Goal: Information Seeking & Learning: Check status

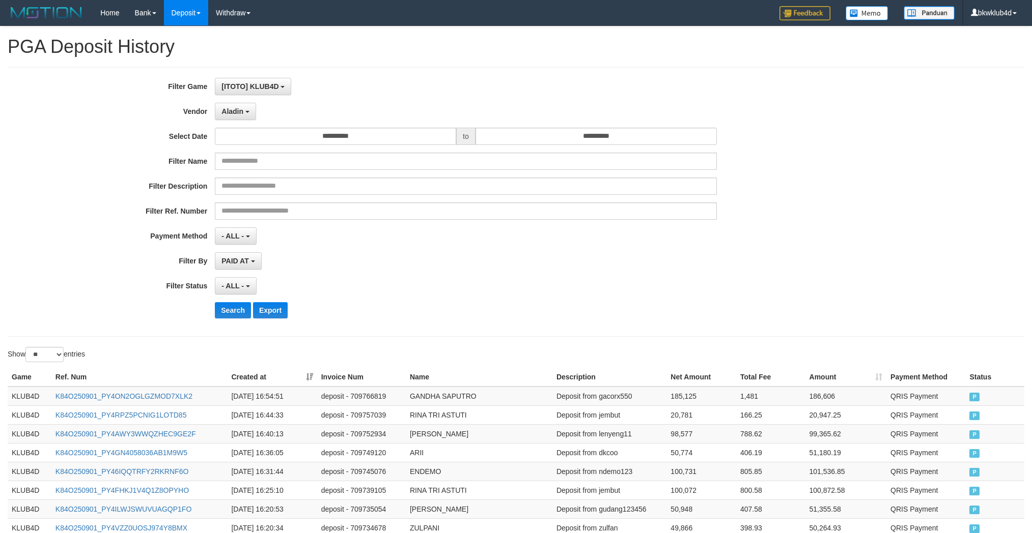
select select "**********"
select select "**"
click at [234, 312] on button "Search" at bounding box center [233, 310] width 36 height 16
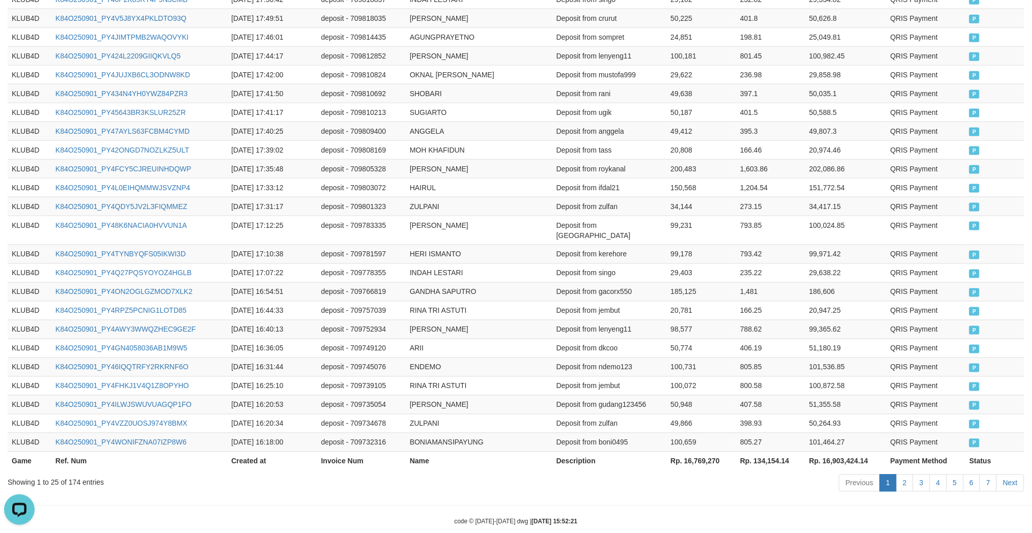
scroll to position [0, 0]
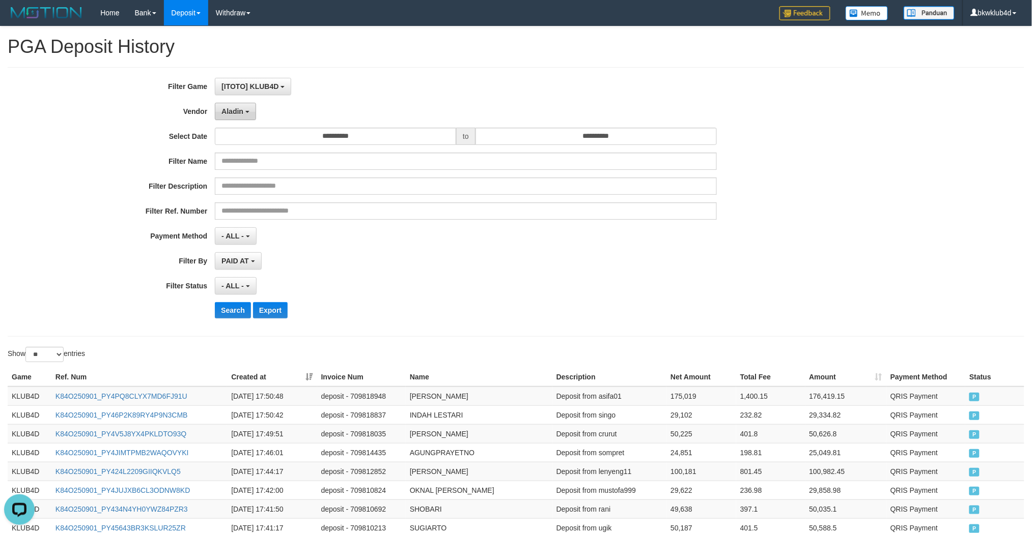
click at [232, 112] on span "Aladin" at bounding box center [232, 111] width 22 height 8
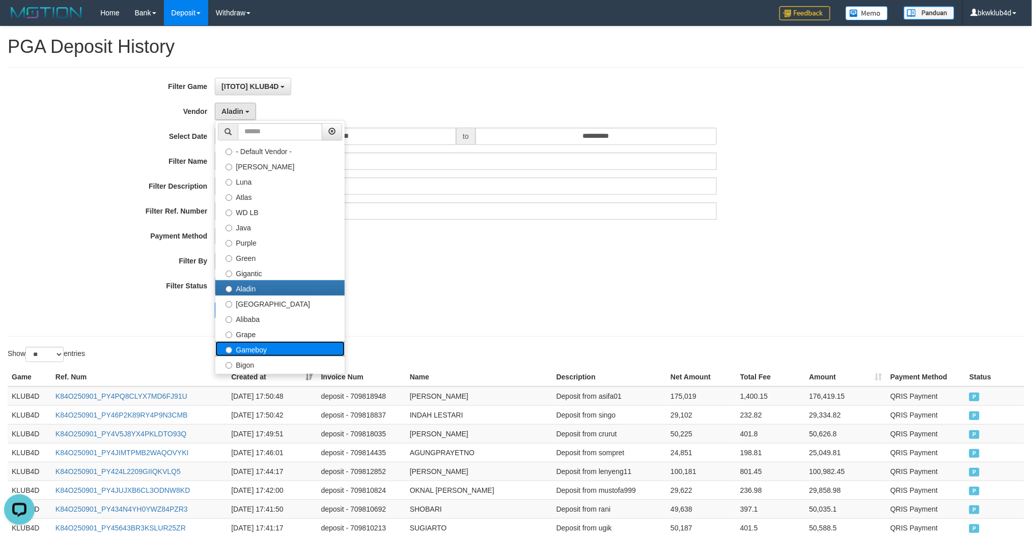
click at [271, 342] on label "Gameboy" at bounding box center [279, 349] width 129 height 15
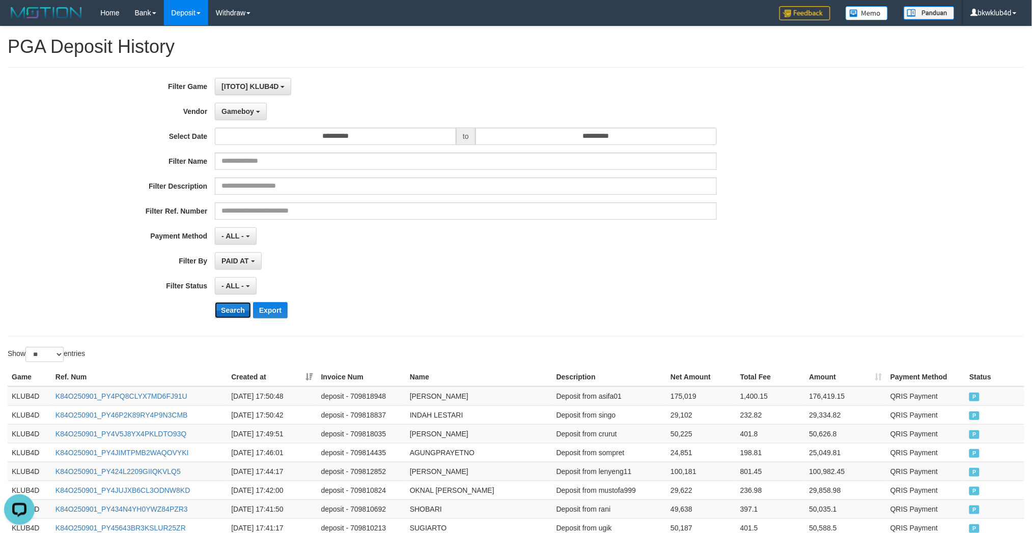
click at [240, 314] on button "Search" at bounding box center [233, 310] width 36 height 16
click at [227, 108] on span "Gameboy" at bounding box center [237, 111] width 33 height 8
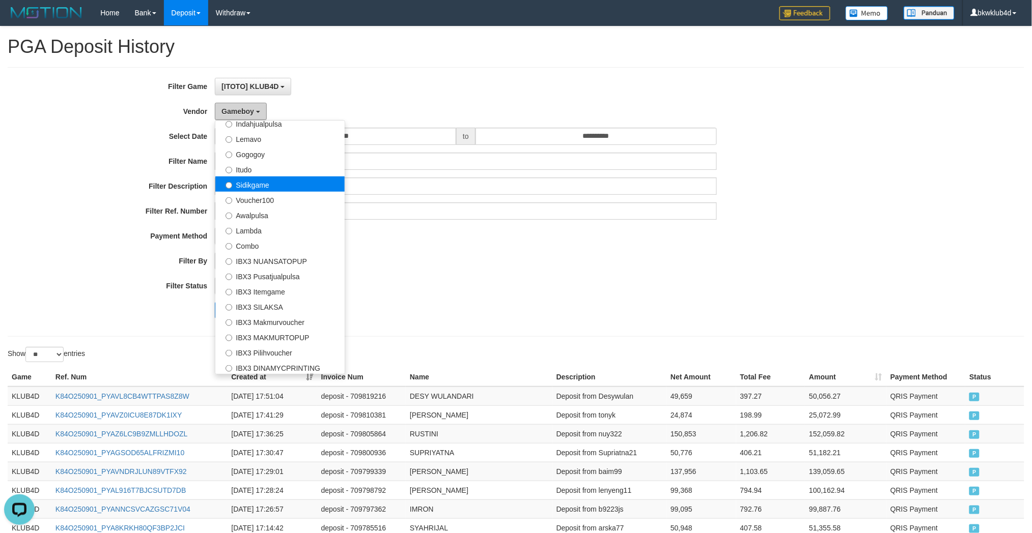
scroll to position [94, 0]
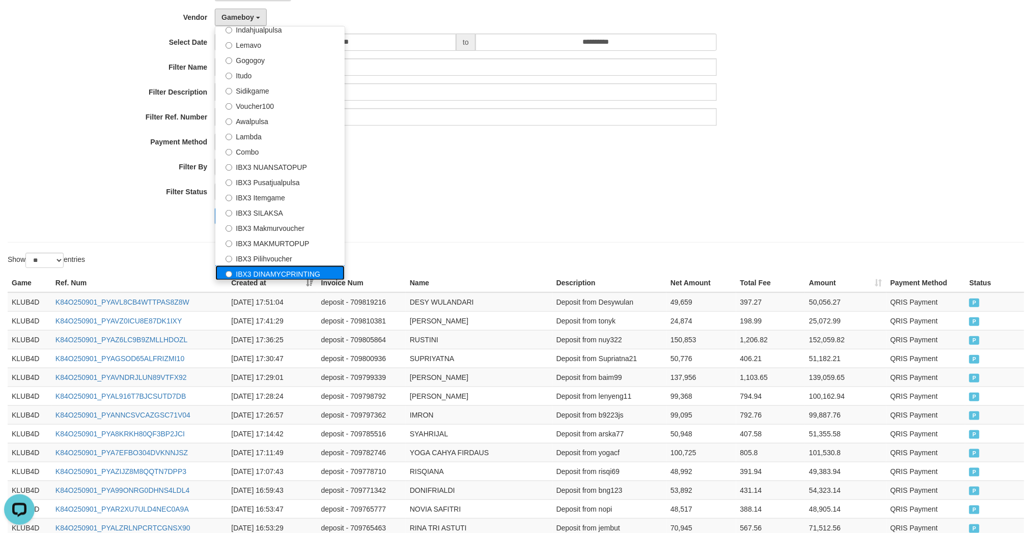
click at [281, 267] on label "IBX3 DINAMYCPRINTING" at bounding box center [279, 273] width 129 height 15
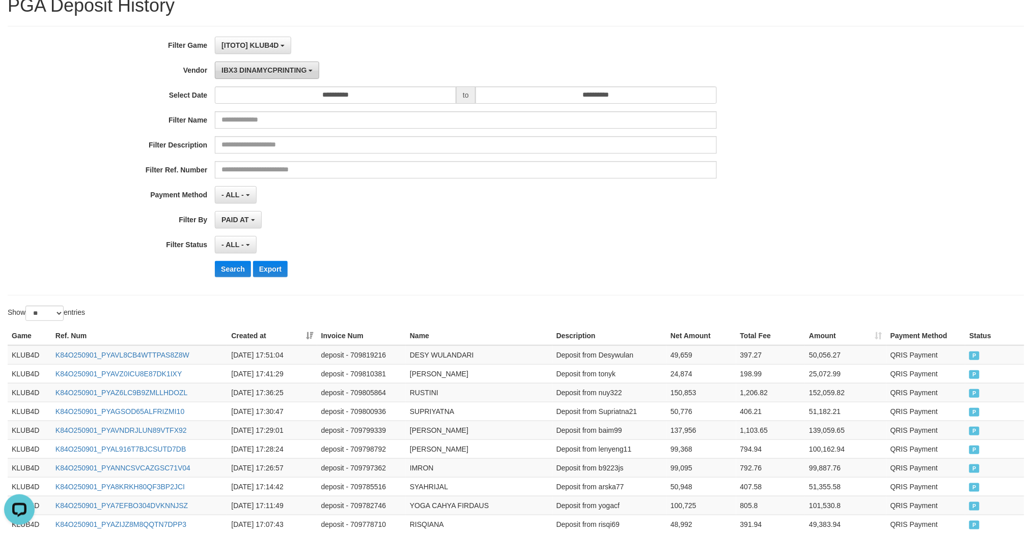
scroll to position [0, 0]
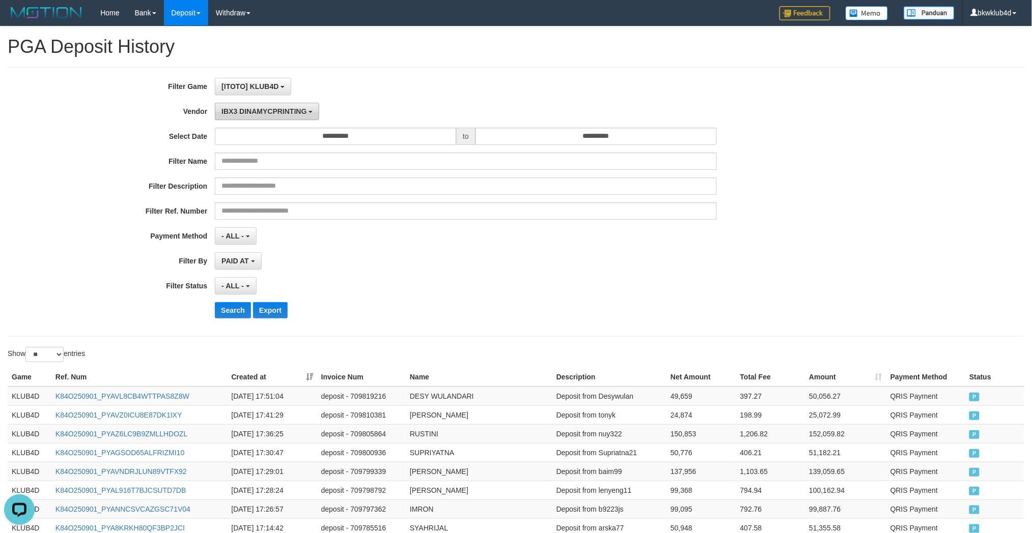
click at [264, 117] on button "IBX3 DINAMYCPRINTING" at bounding box center [267, 111] width 104 height 17
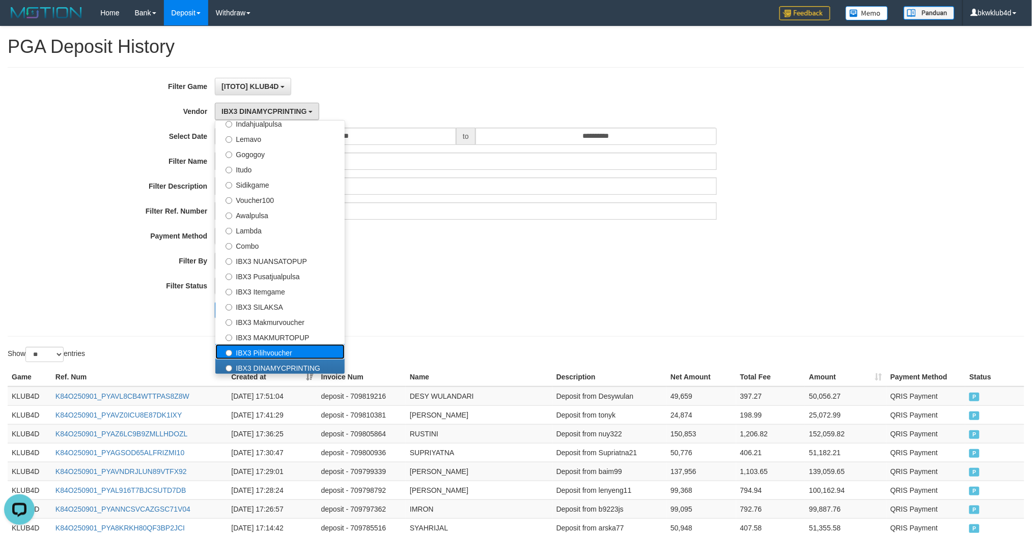
click at [292, 346] on label "IBX3 Pilihvoucher" at bounding box center [279, 352] width 129 height 15
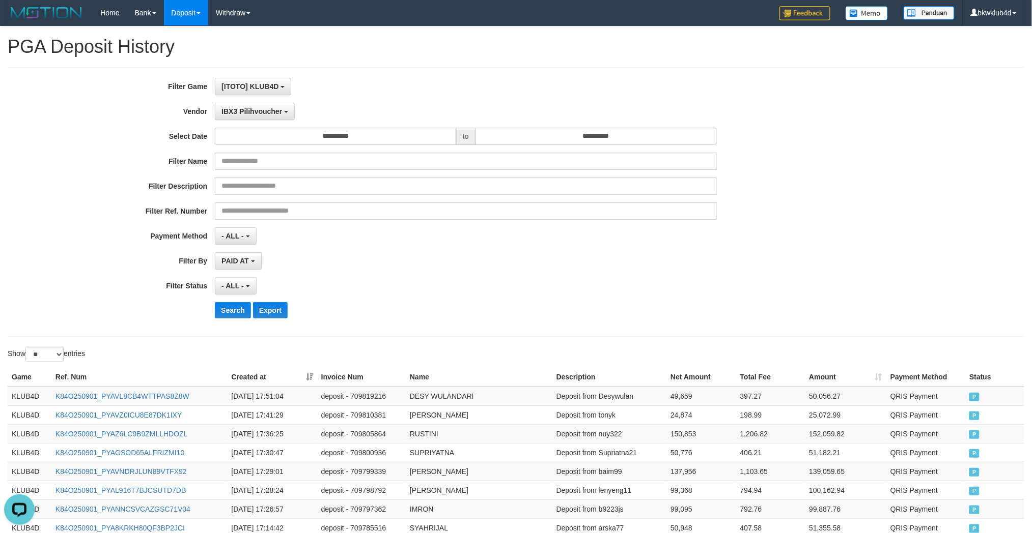
click at [224, 299] on div "**********" at bounding box center [430, 202] width 860 height 248
click at [225, 303] on button "Search" at bounding box center [233, 310] width 36 height 16
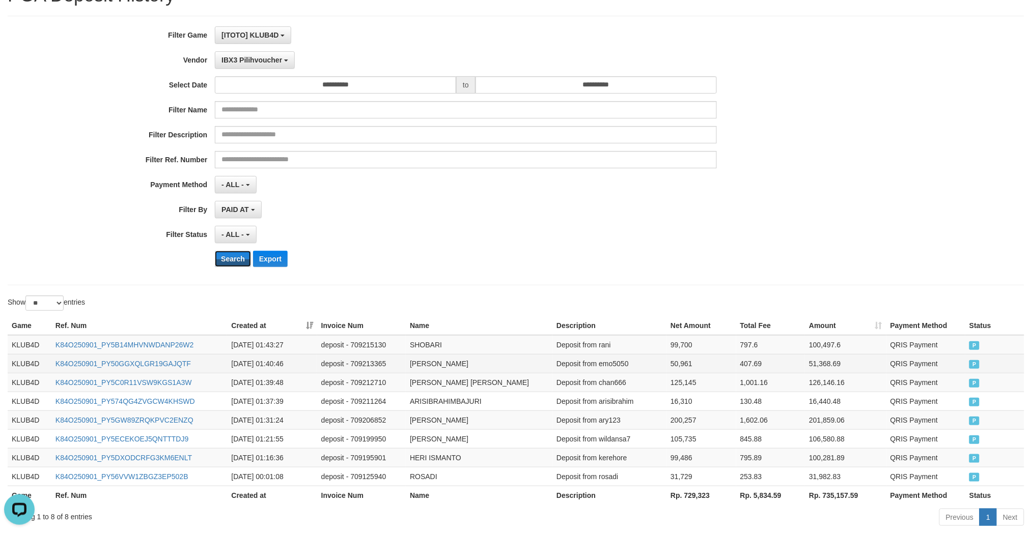
scroll to position [105, 0]
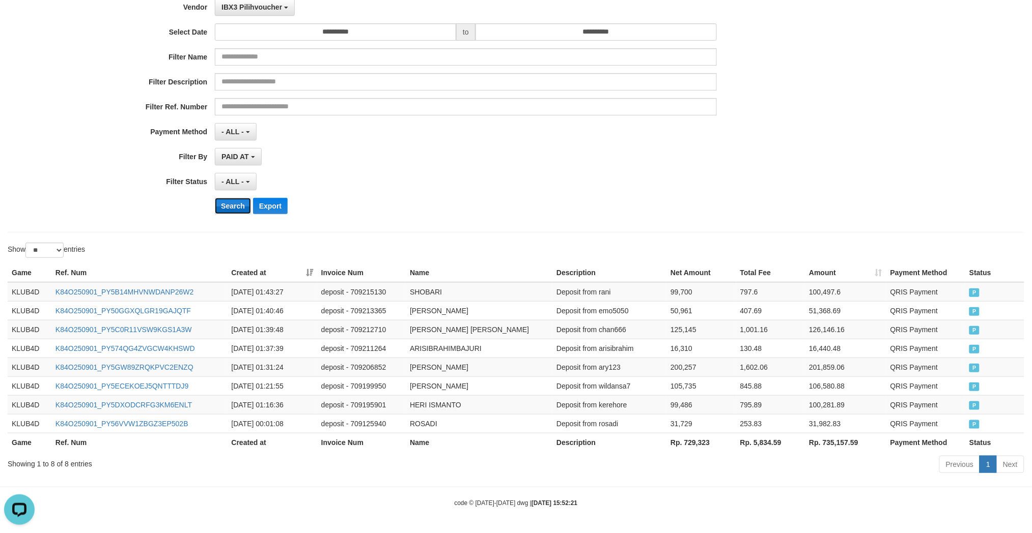
click at [223, 206] on button "Search" at bounding box center [233, 206] width 36 height 16
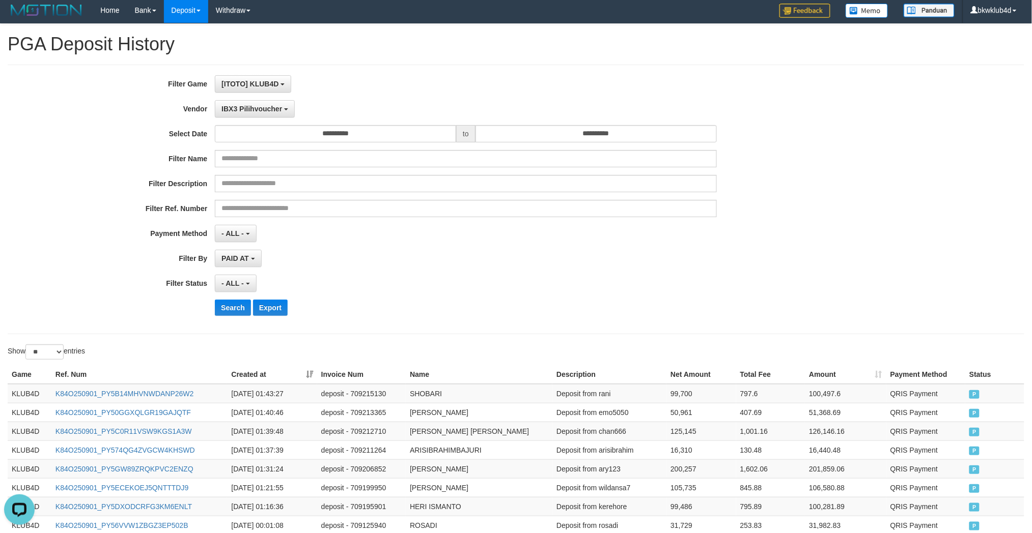
scroll to position [0, 0]
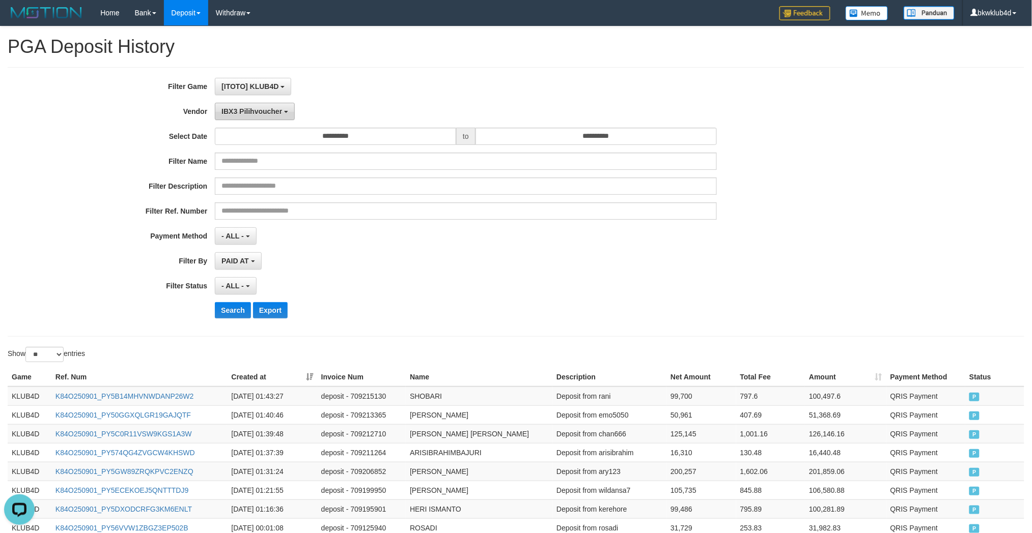
click at [268, 114] on span "IBX3 Pilihvoucher" at bounding box center [251, 111] width 61 height 8
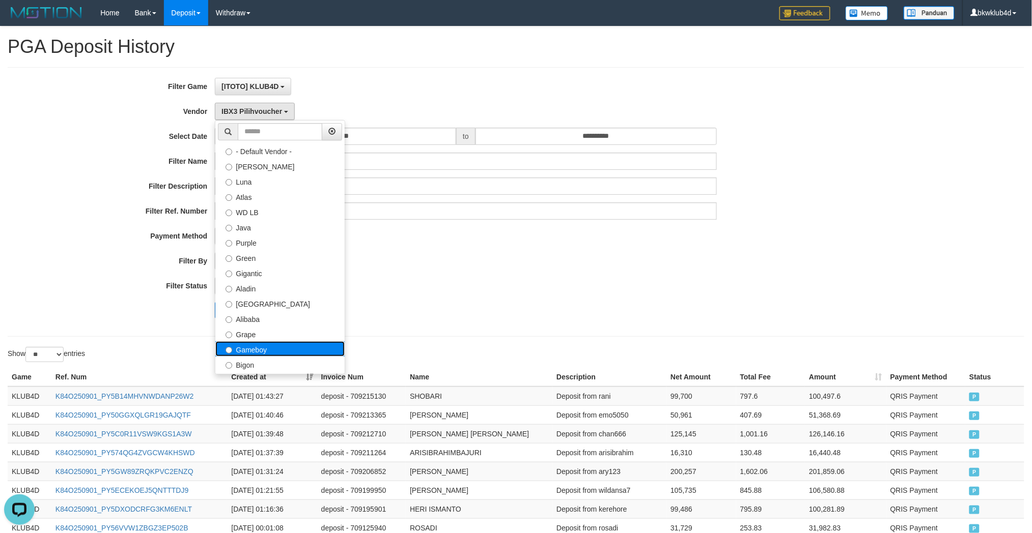
click at [270, 350] on label "Gameboy" at bounding box center [279, 349] width 129 height 15
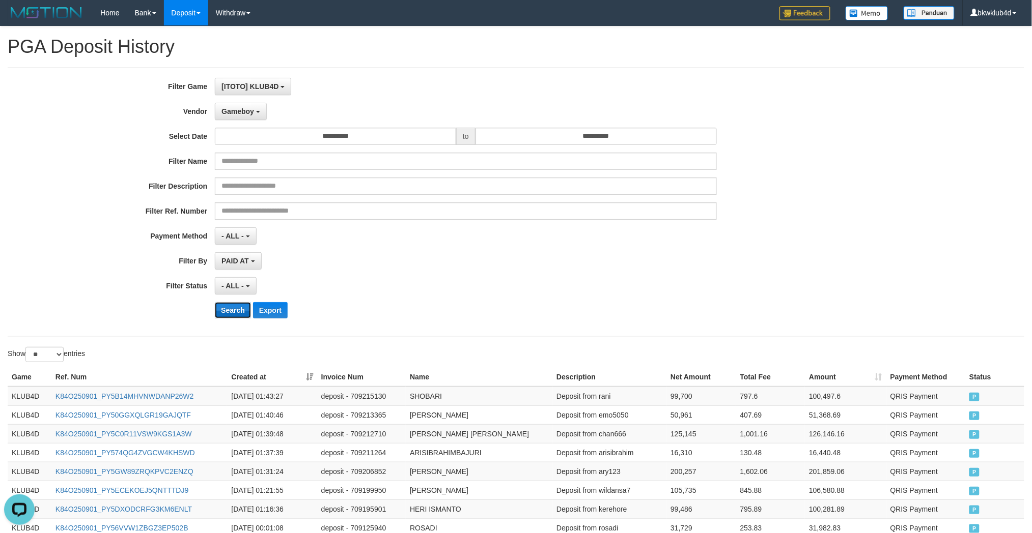
click at [240, 313] on button "Search" at bounding box center [233, 310] width 36 height 16
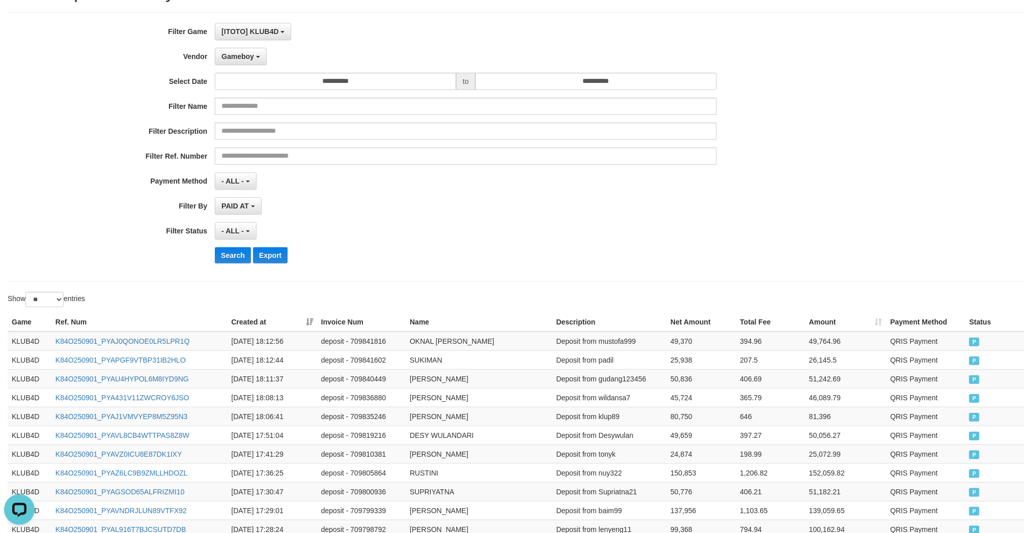
scroll to position [48, 0]
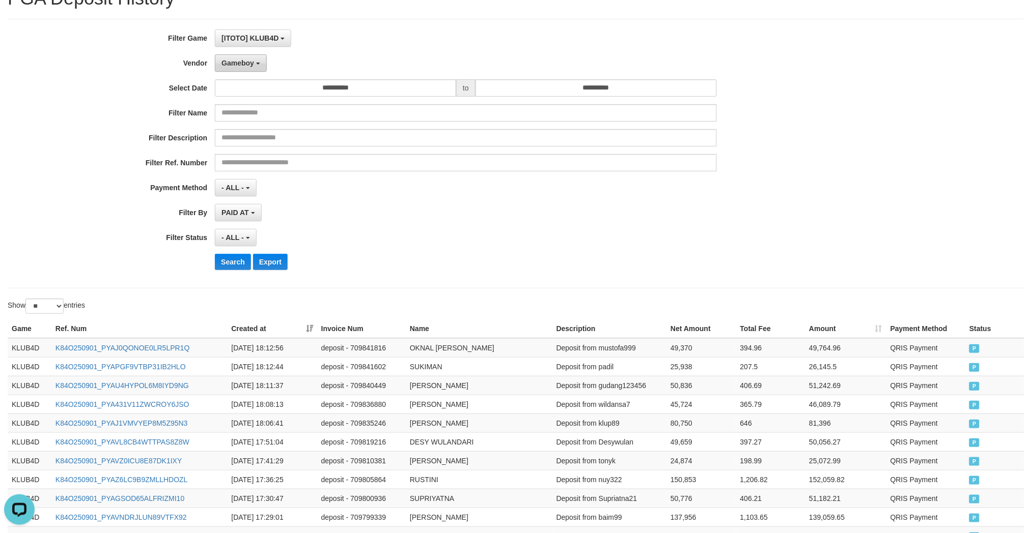
click at [245, 63] on span "Gameboy" at bounding box center [237, 63] width 33 height 8
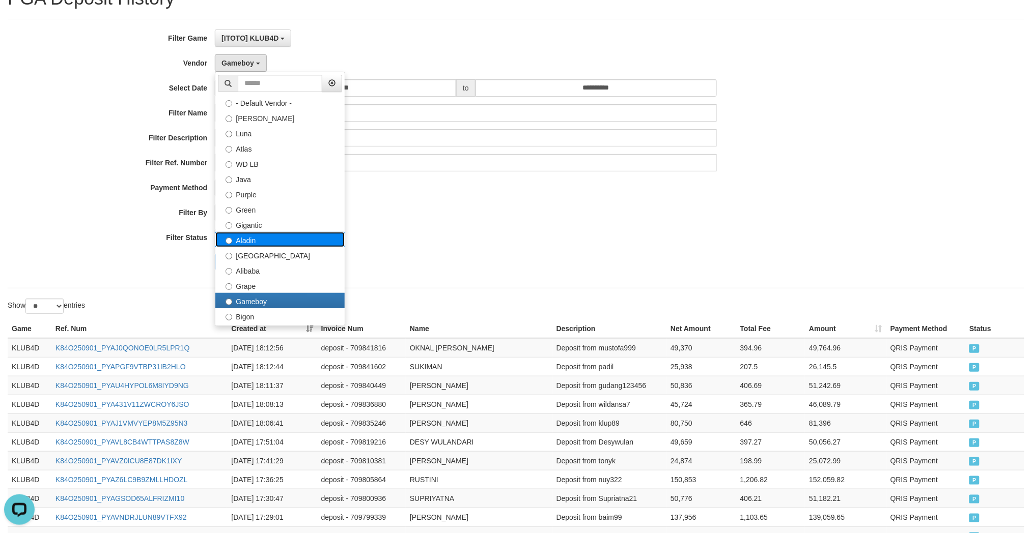
drag, startPoint x: 278, startPoint y: 237, endPoint x: 241, endPoint y: 253, distance: 40.6
click at [278, 237] on label "Aladin" at bounding box center [279, 239] width 129 height 15
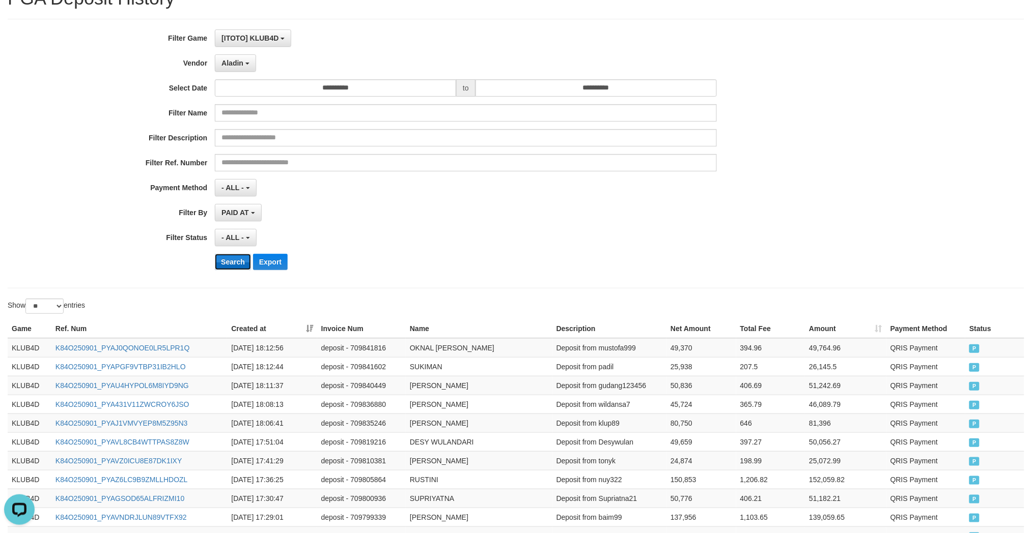
click at [231, 261] on button "Search" at bounding box center [233, 262] width 36 height 16
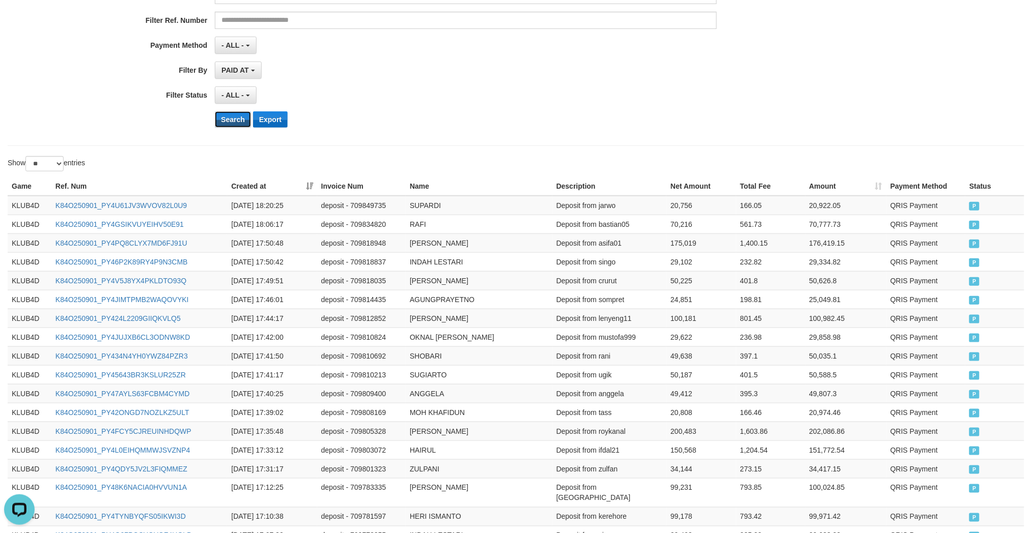
scroll to position [0, 0]
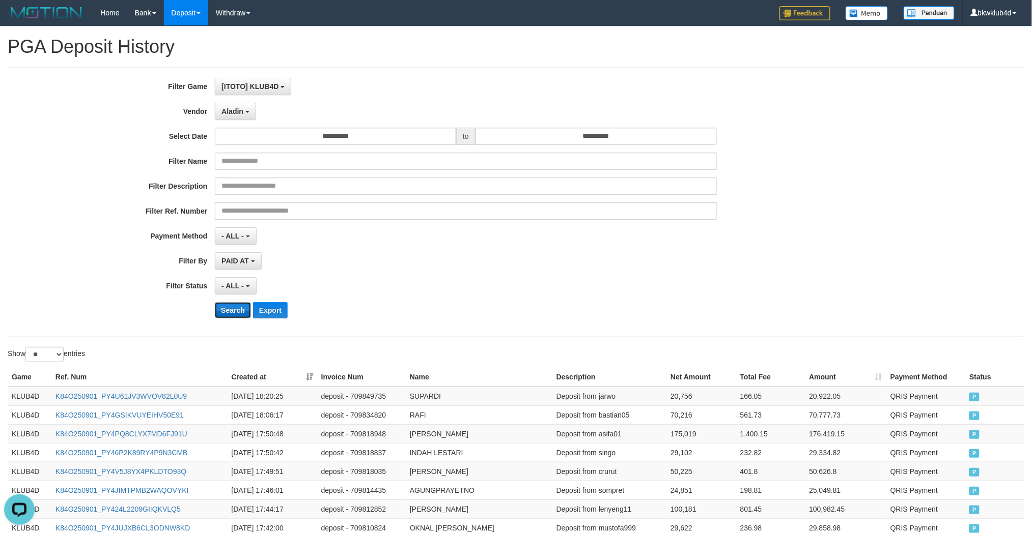
click at [238, 306] on button "Search" at bounding box center [233, 310] width 36 height 16
drag, startPoint x: 260, startPoint y: 91, endPoint x: 250, endPoint y: 103, distance: 15.3
click at [260, 91] on button "[ITOTO] KLUB4D" at bounding box center [253, 86] width 76 height 17
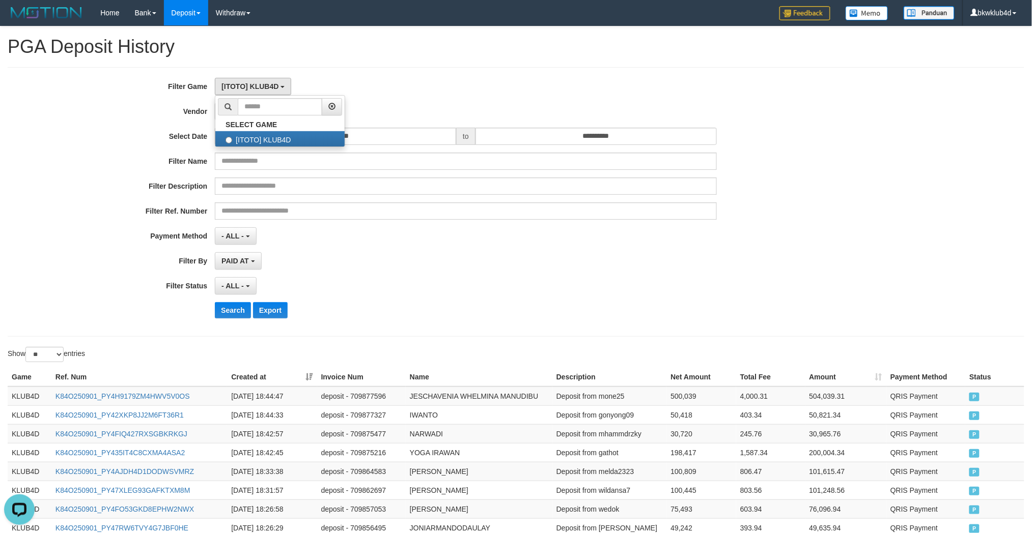
click at [186, 115] on label "Vendor" at bounding box center [107, 110] width 215 height 14
click at [241, 115] on span "Aladin" at bounding box center [232, 111] width 22 height 8
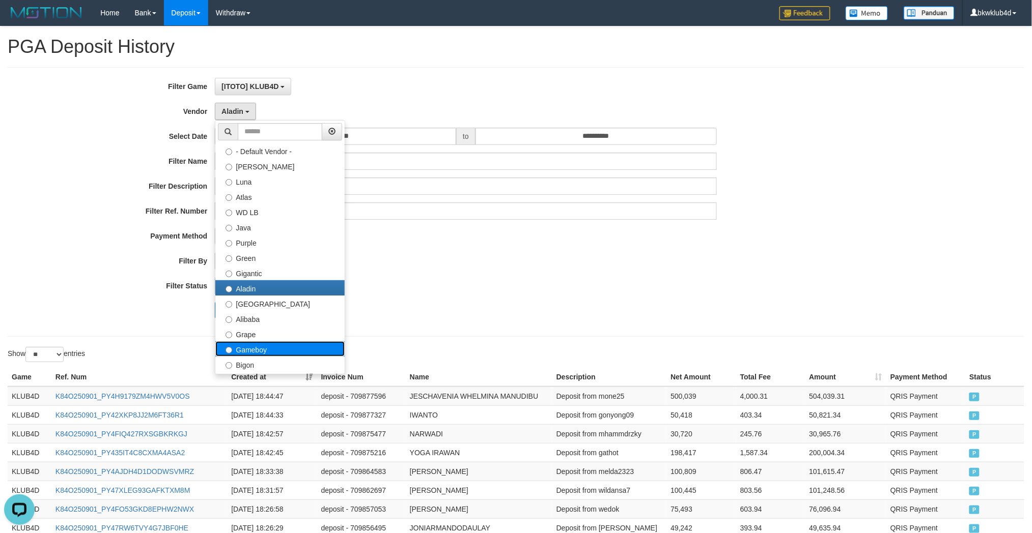
click at [266, 347] on label "Gameboy" at bounding box center [279, 349] width 129 height 15
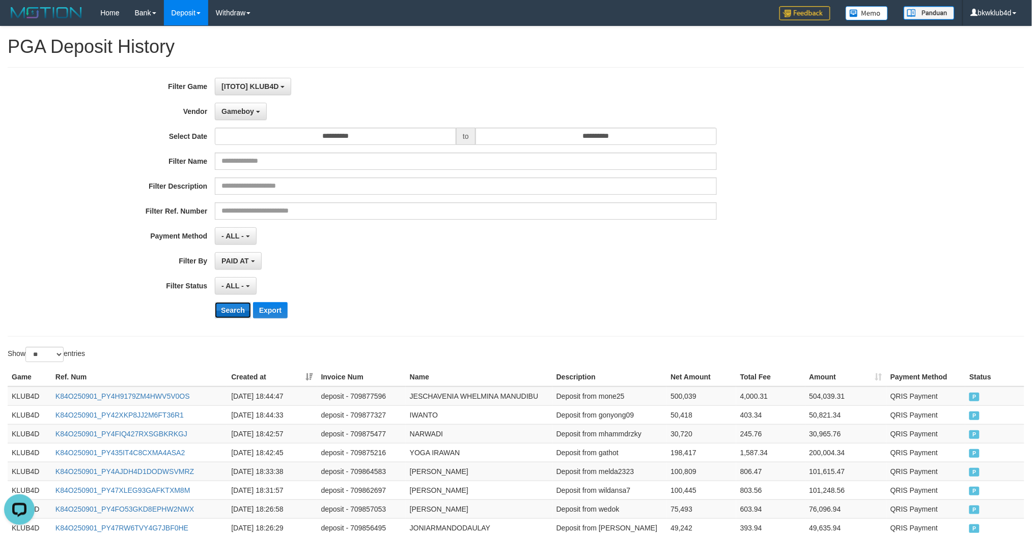
click at [237, 303] on button "Search" at bounding box center [233, 310] width 36 height 16
click at [252, 112] on span "Gameboy" at bounding box center [237, 111] width 33 height 8
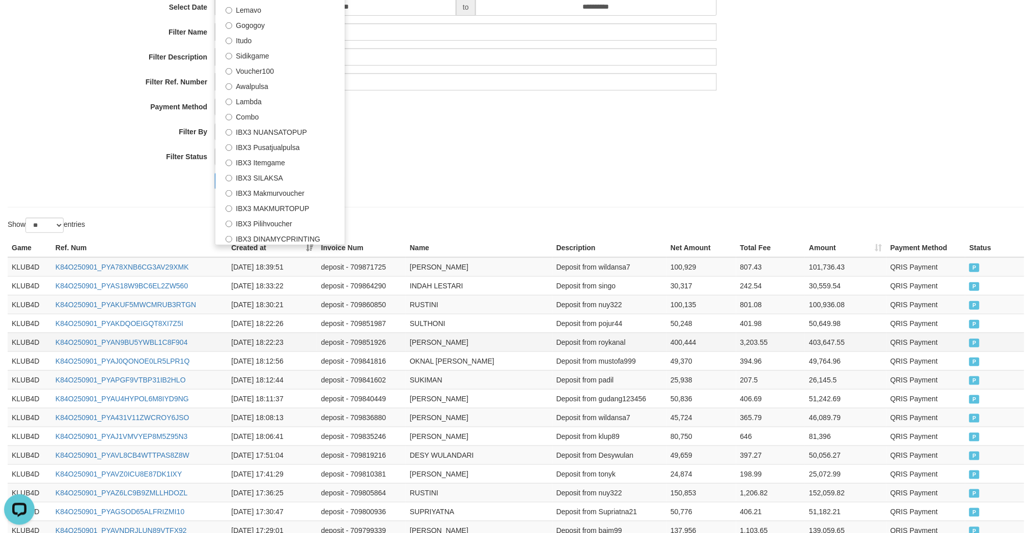
scroll to position [188, 0]
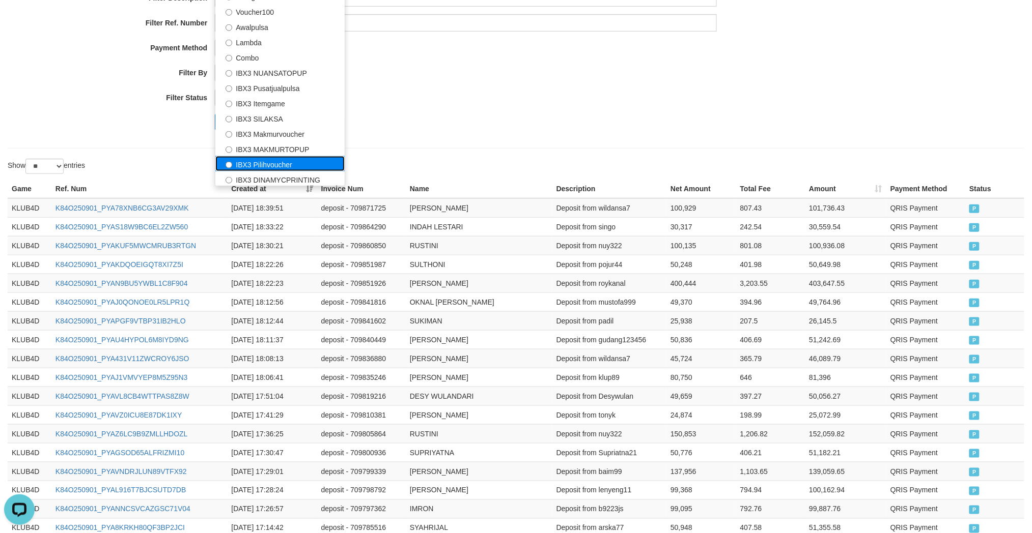
click at [286, 164] on label "IBX3 Pilihvoucher" at bounding box center [279, 163] width 129 height 15
select select "**********"
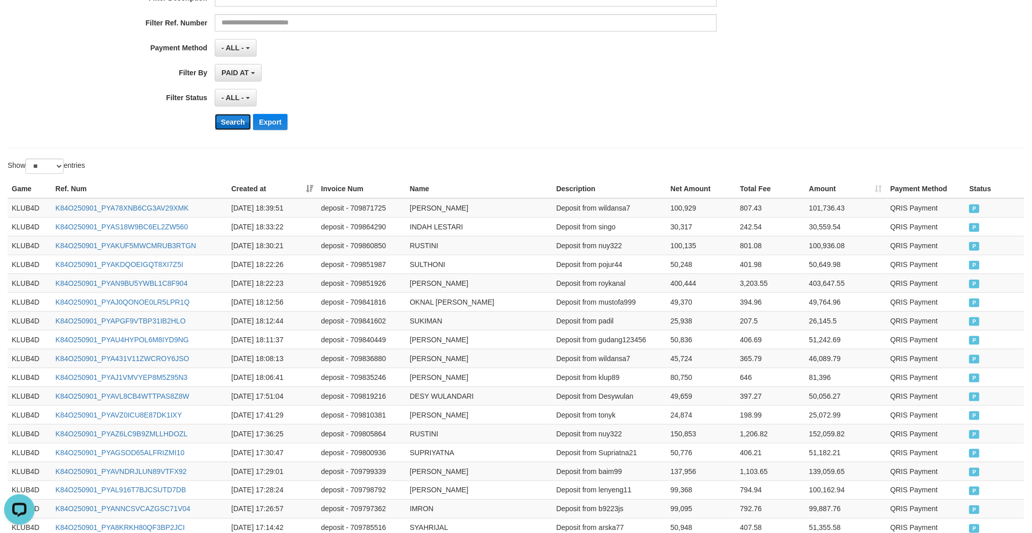
click at [228, 120] on button "Search" at bounding box center [233, 122] width 36 height 16
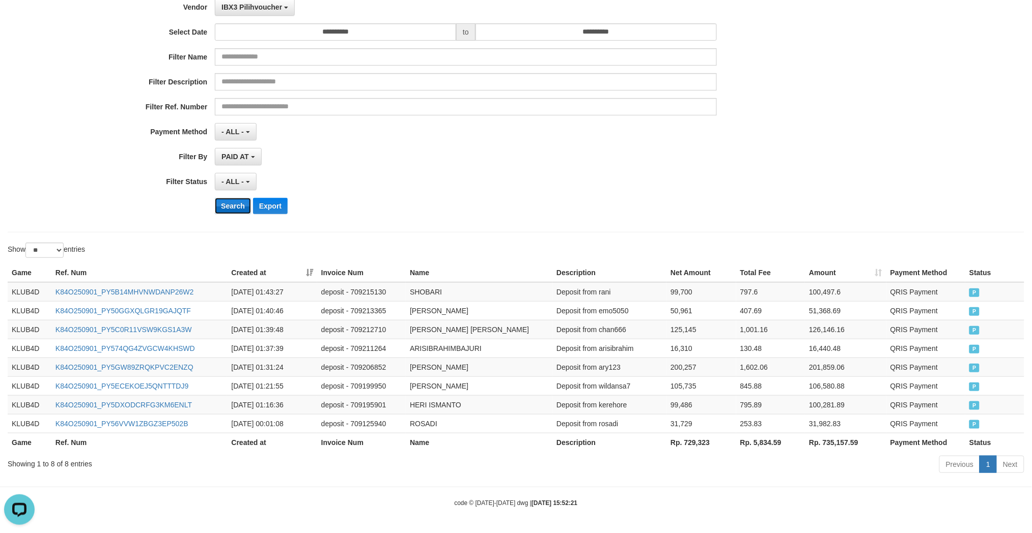
scroll to position [105, 0]
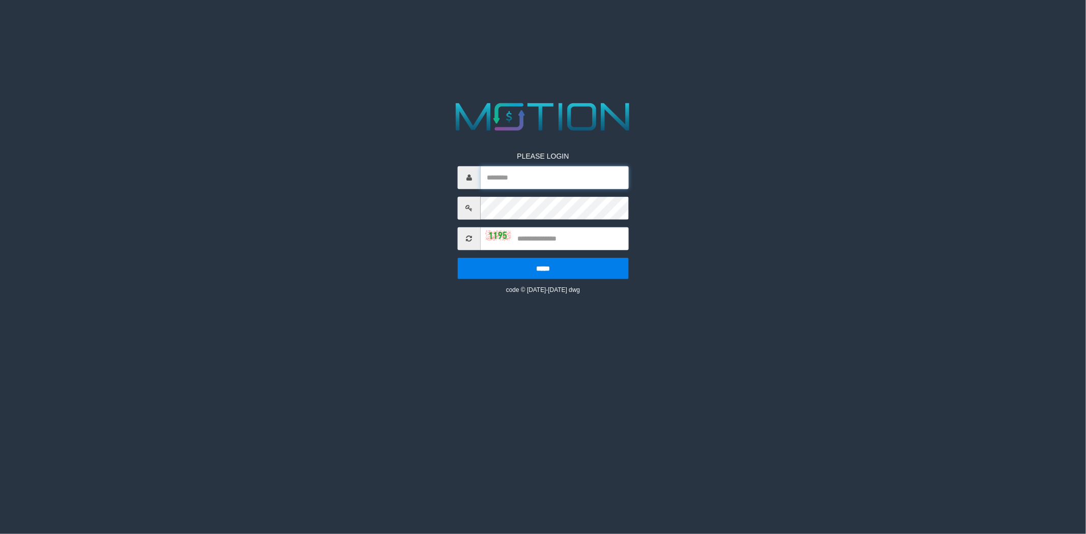
type input "*********"
drag, startPoint x: 546, startPoint y: 236, endPoint x: 516, endPoint y: 237, distance: 29.5
click at [546, 236] on input "text" at bounding box center [554, 238] width 148 height 23
click at [492, 233] on img at bounding box center [498, 236] width 25 height 10
click at [548, 241] on input "text" at bounding box center [554, 238] width 148 height 23
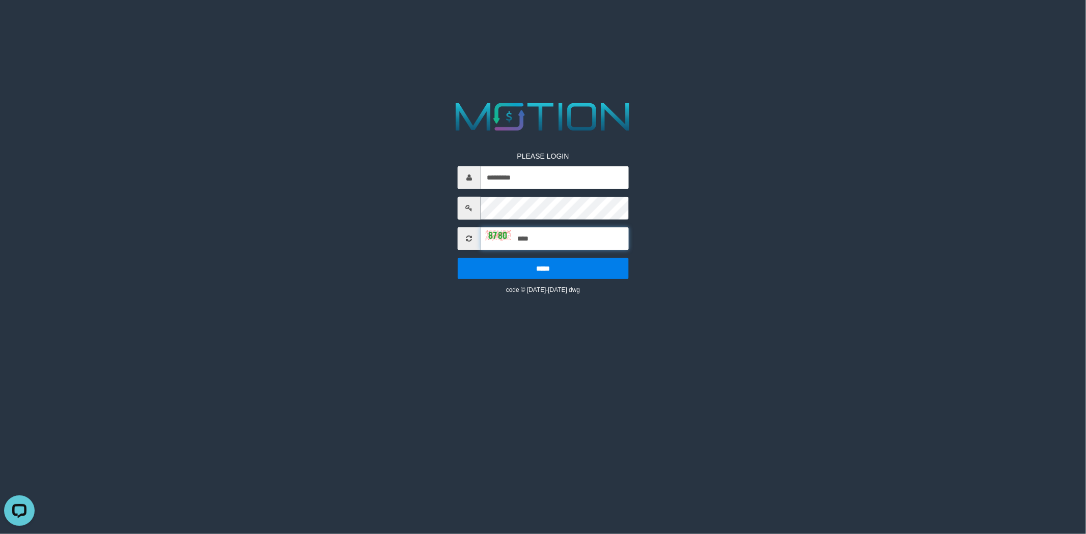
type input "****"
click at [458, 258] on input "*****" at bounding box center [543, 268] width 171 height 21
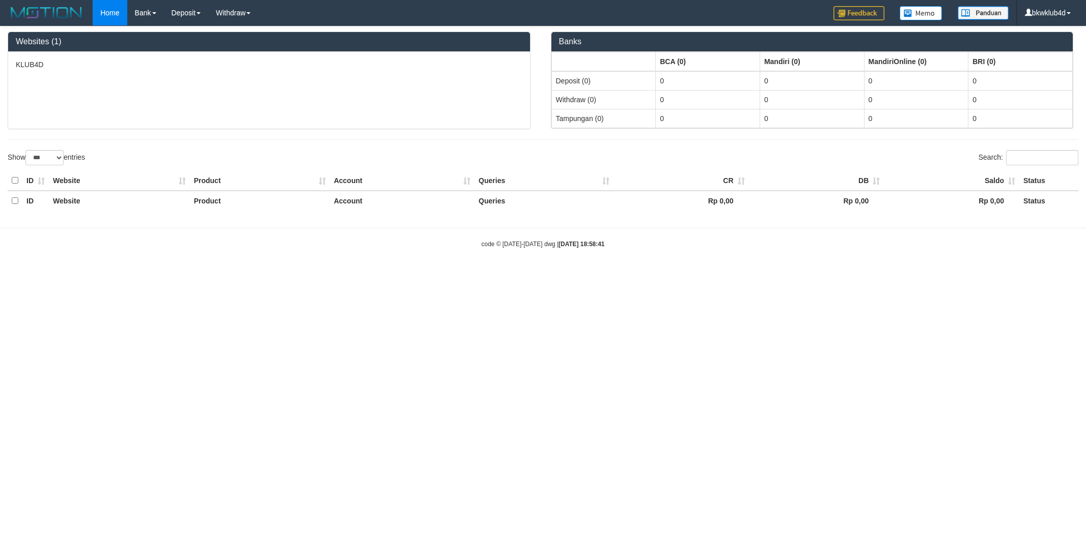
select select "***"
click at [184, 8] on link "Deposit" at bounding box center [186, 12] width 44 height 25
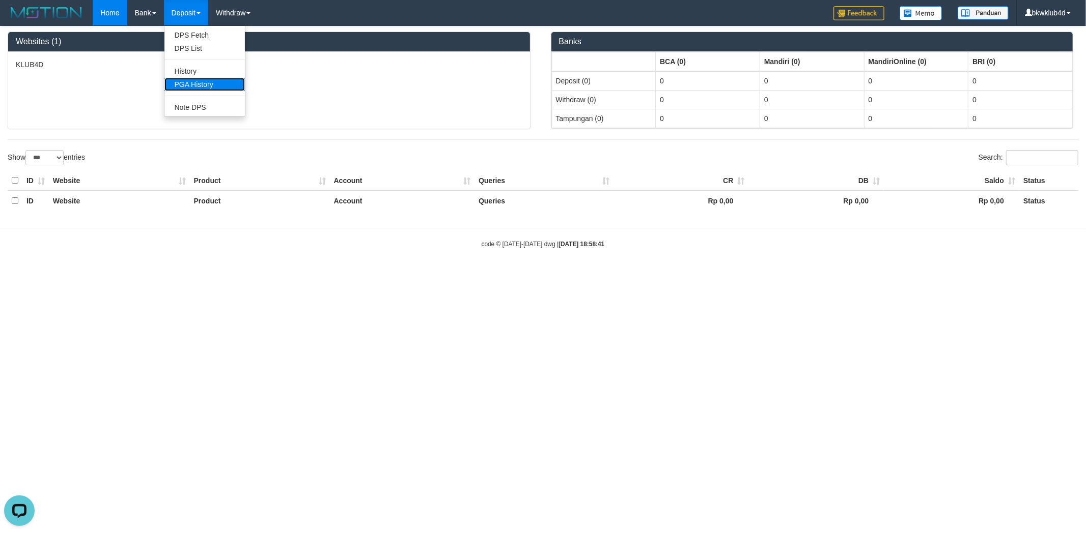
click at [196, 89] on link "PGA History" at bounding box center [204, 84] width 80 height 13
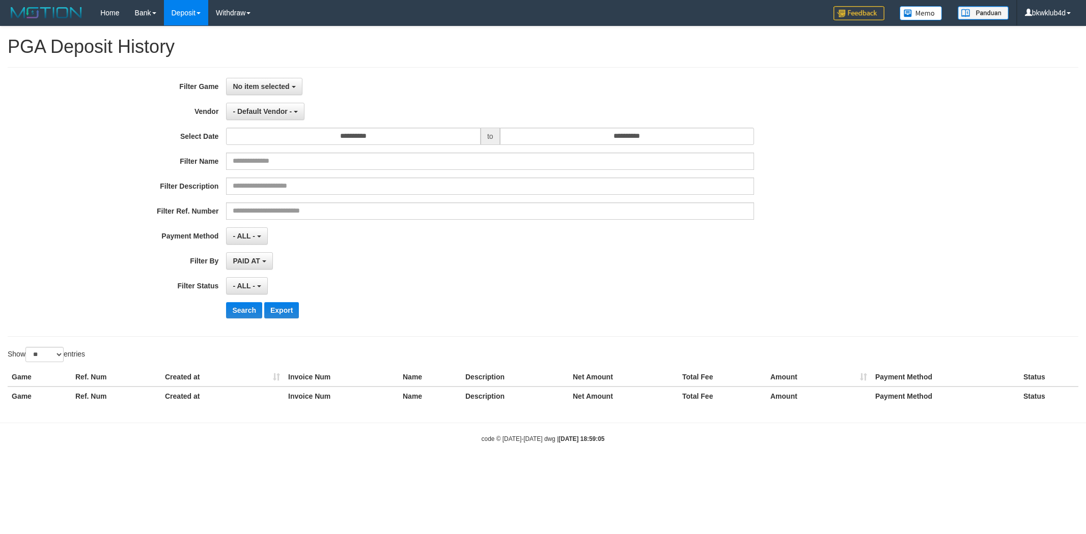
select select
select select "**"
click at [255, 81] on button "No item selected" at bounding box center [264, 86] width 76 height 17
click at [254, 136] on label "[ITOTO] KLUB4D" at bounding box center [290, 138] width 129 height 15
select select "****"
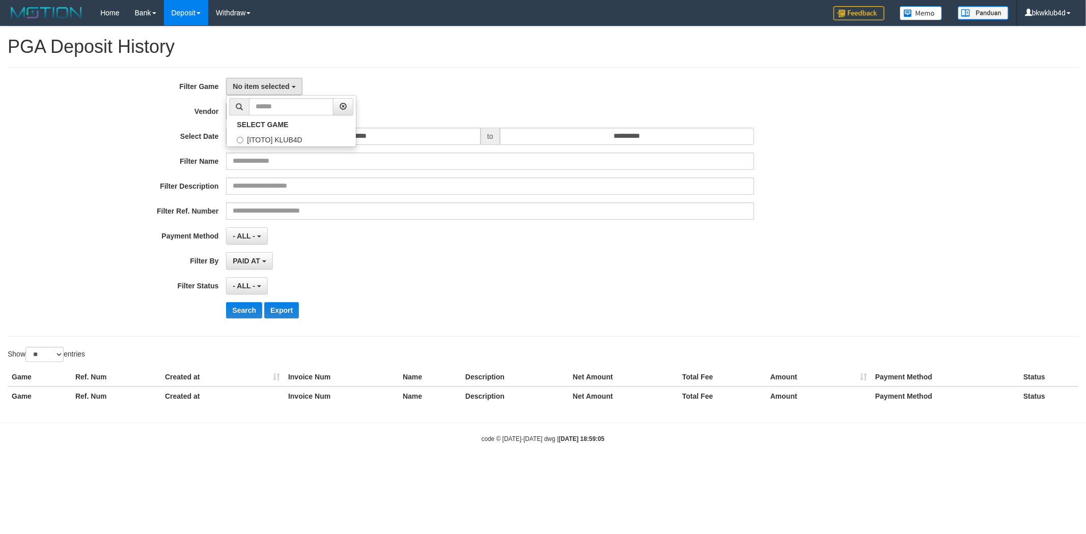
scroll to position [9, 0]
click at [270, 107] on span "- Default Vendor -" at bounding box center [262, 111] width 59 height 8
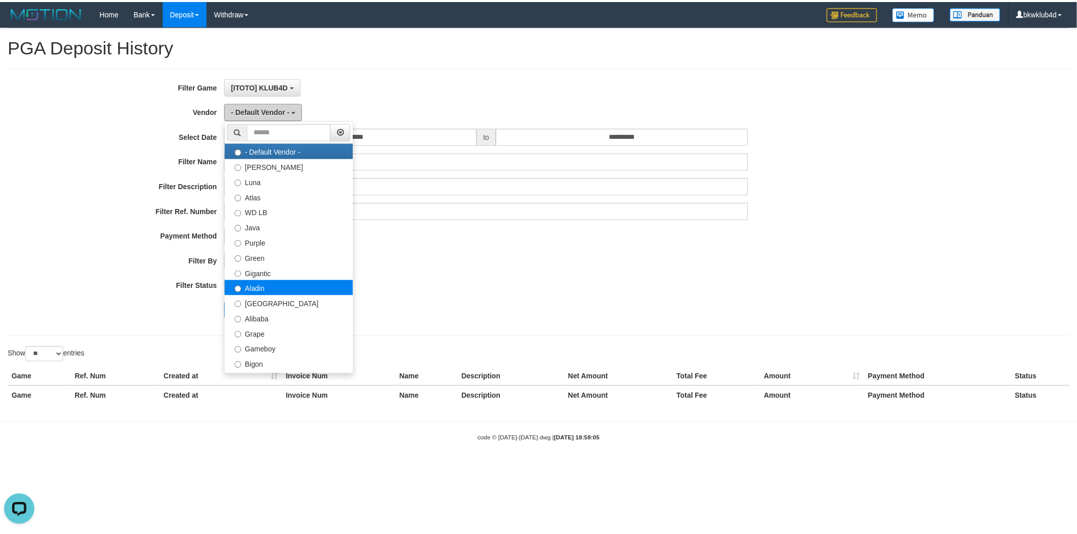
scroll to position [0, 0]
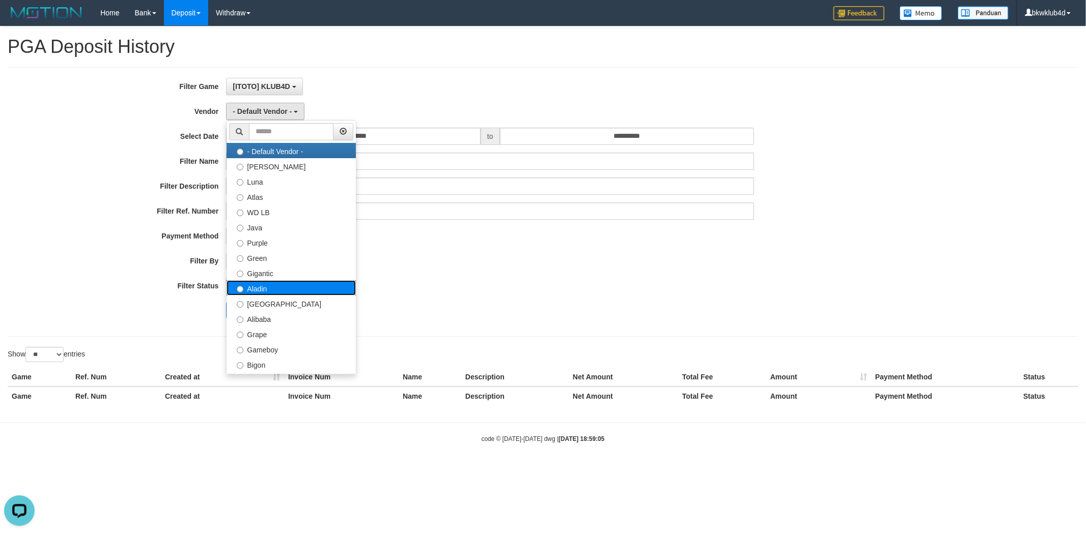
click at [284, 292] on label "Aladin" at bounding box center [290, 287] width 129 height 15
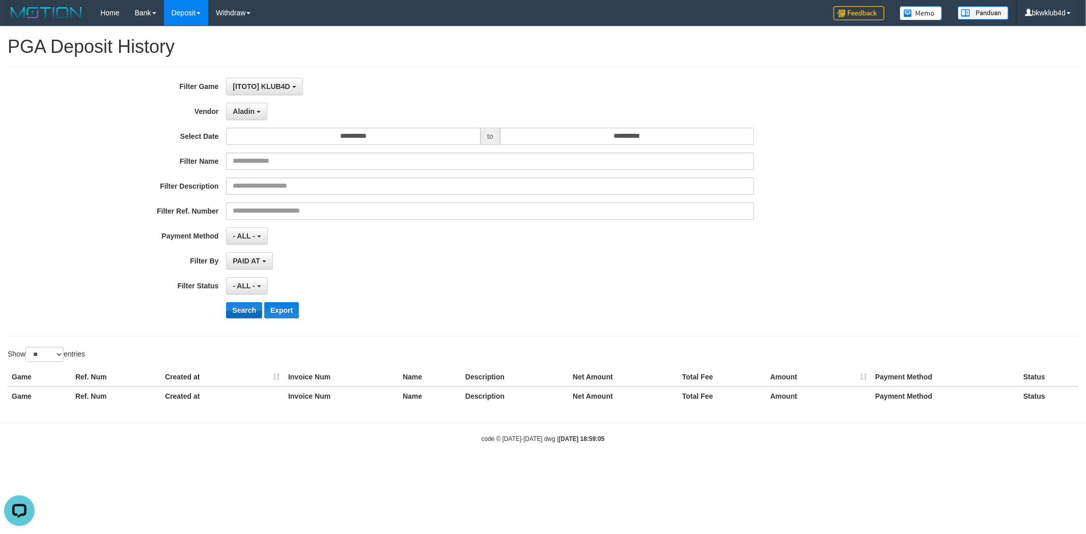
click at [238, 304] on div "**********" at bounding box center [452, 202] width 905 height 248
click at [238, 306] on button "Search" at bounding box center [244, 310] width 36 height 16
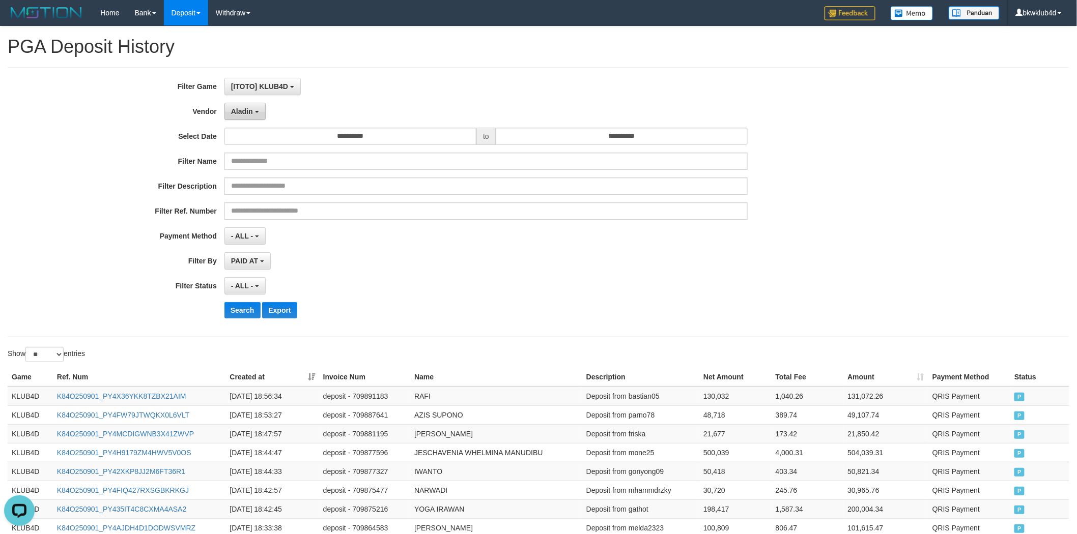
drag, startPoint x: 243, startPoint y: 108, endPoint x: 243, endPoint y: 113, distance: 5.1
click at [243, 108] on span "Aladin" at bounding box center [242, 111] width 22 height 8
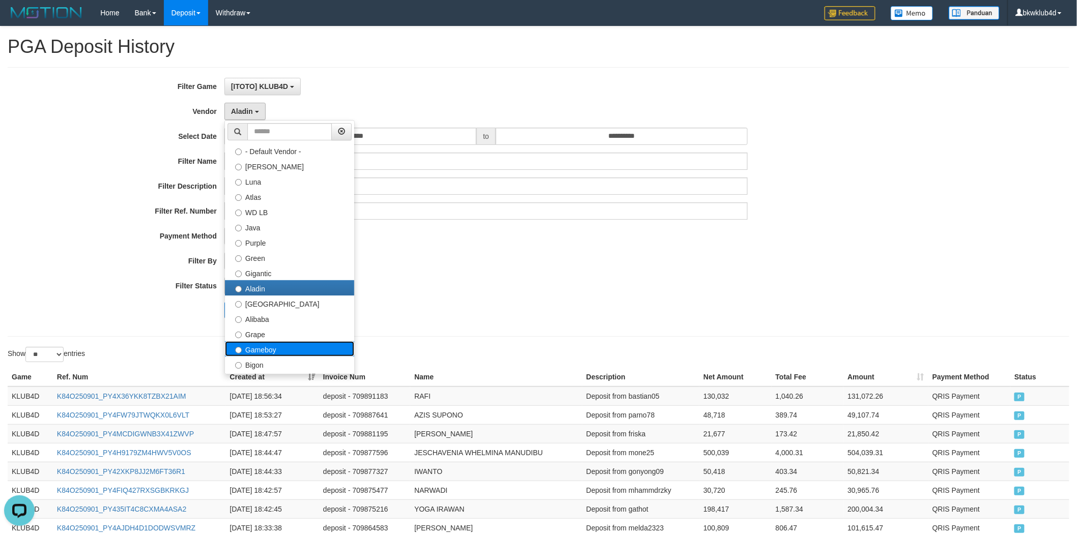
click at [288, 354] on label "Gameboy" at bounding box center [289, 349] width 129 height 15
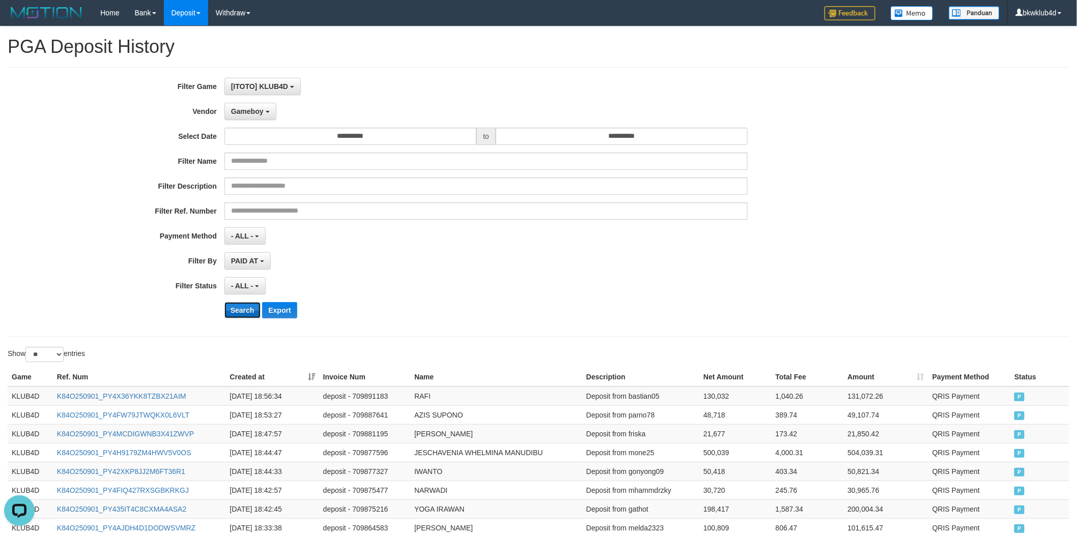
click at [238, 308] on button "Search" at bounding box center [242, 310] width 36 height 16
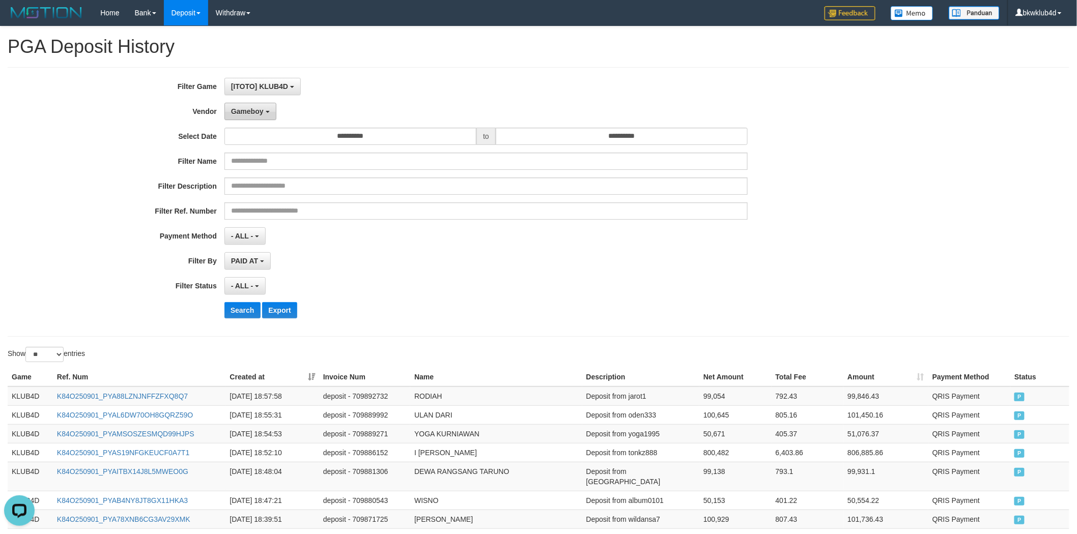
click at [259, 110] on span "Gameboy" at bounding box center [247, 111] width 33 height 8
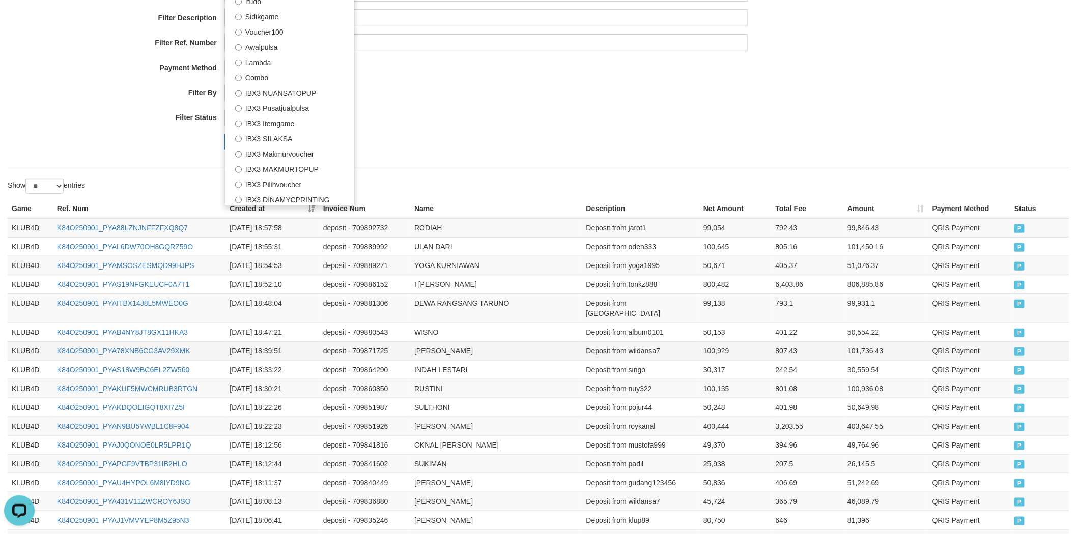
scroll to position [282, 0]
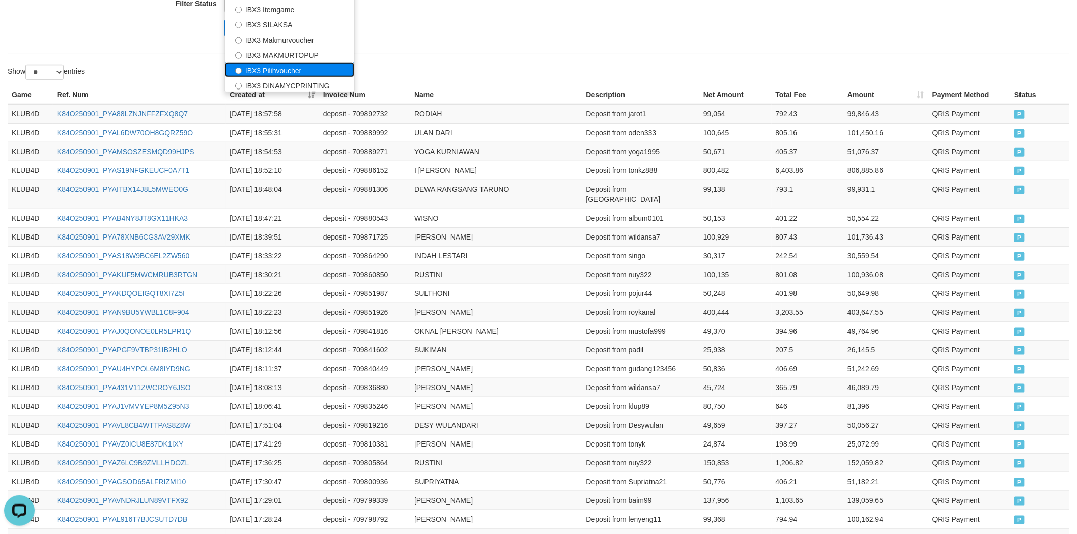
click at [297, 72] on label "IBX3 Pilihvoucher" at bounding box center [289, 69] width 129 height 15
select select "**********"
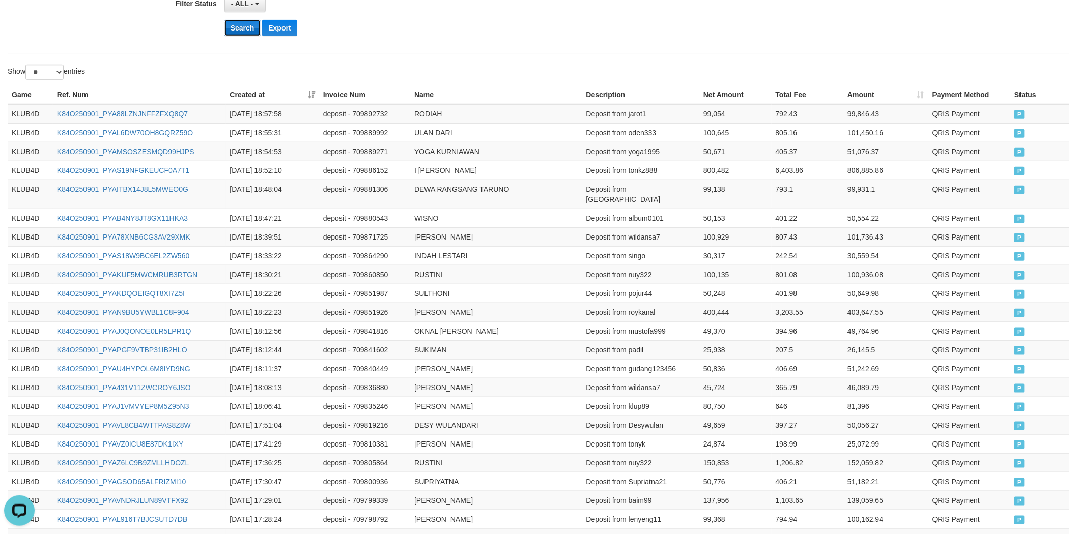
click at [245, 31] on button "Search" at bounding box center [242, 28] width 36 height 16
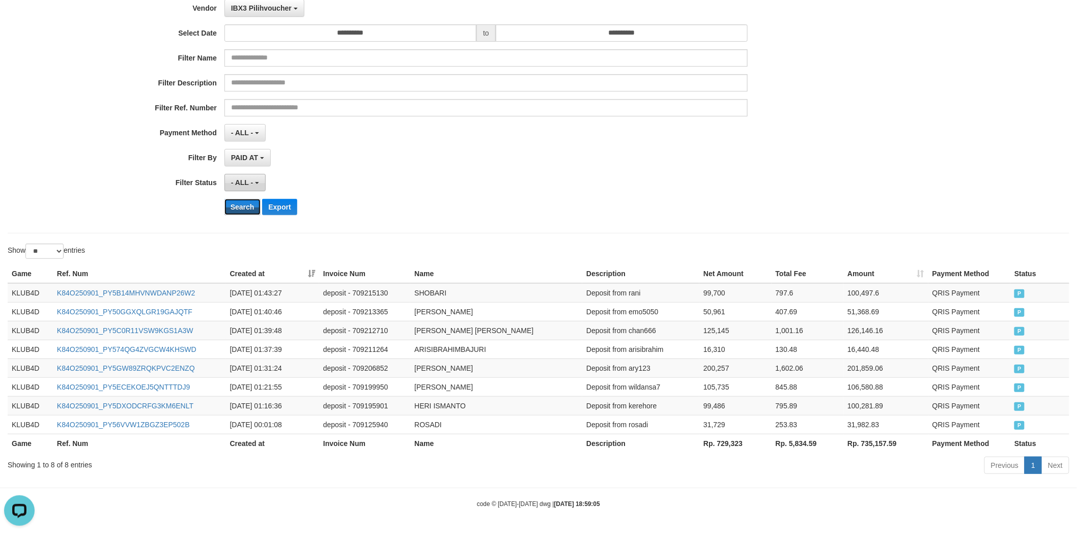
scroll to position [104, 0]
